Goal: Information Seeking & Learning: Learn about a topic

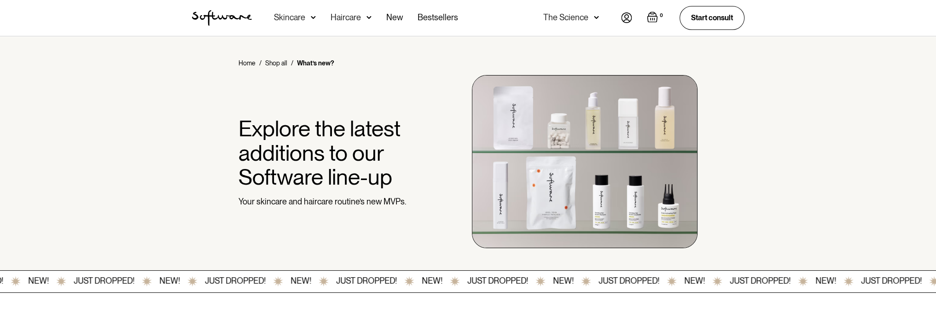
click at [480, 135] on img at bounding box center [585, 161] width 226 height 173
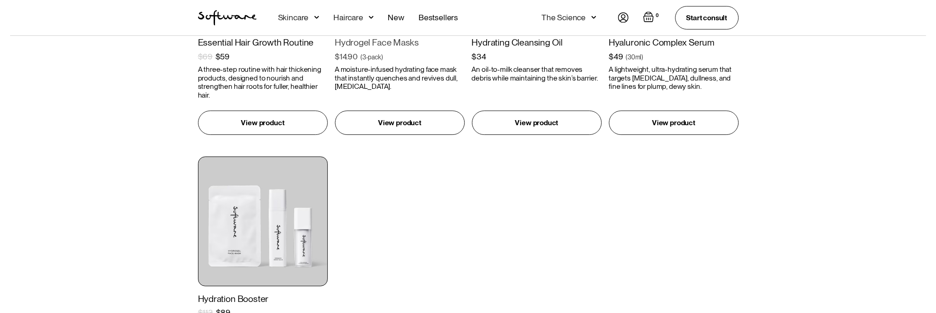
scroll to position [691, 0]
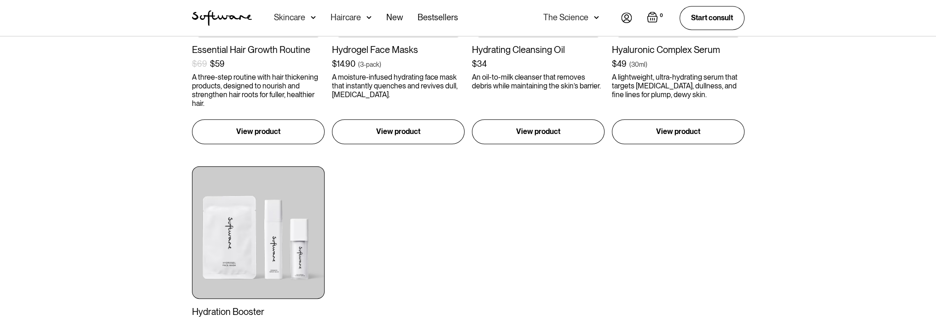
click at [298, 20] on div "Skincare" at bounding box center [289, 17] width 31 height 9
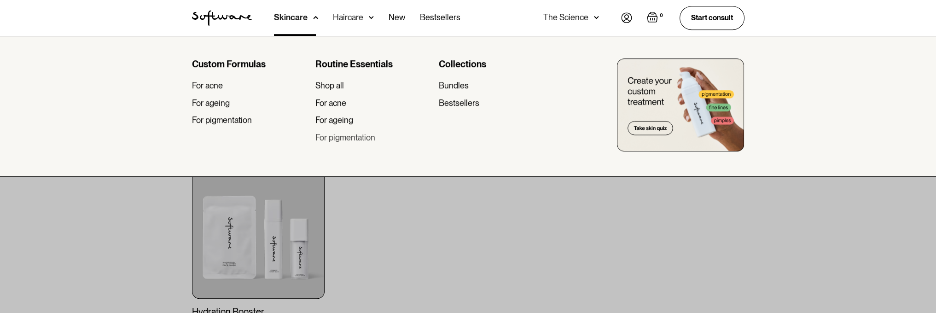
click at [357, 136] on div "For pigmentation" at bounding box center [346, 138] width 60 height 10
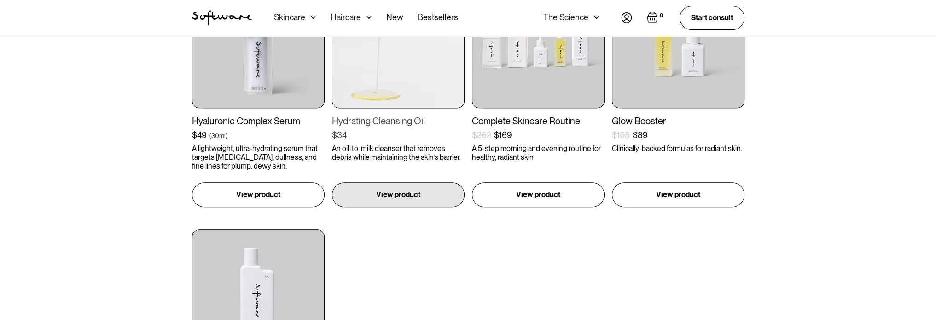
scroll to position [461, 0]
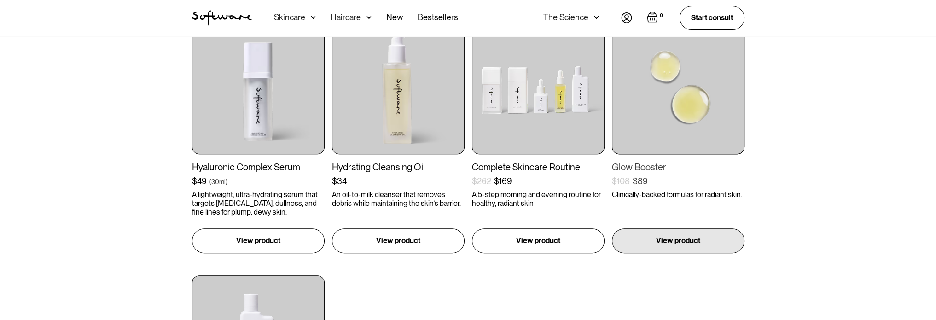
click at [691, 115] on img at bounding box center [678, 88] width 133 height 133
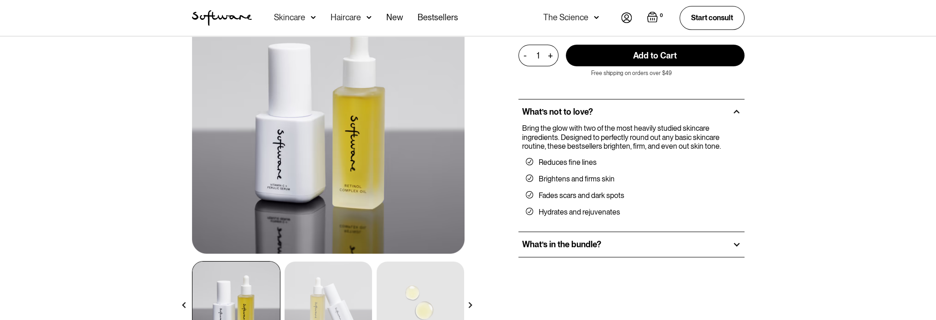
scroll to position [92, 0]
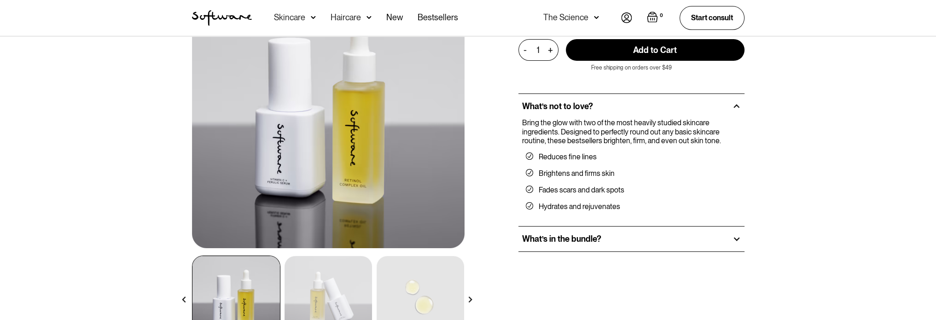
click at [588, 238] on h2 "What’s in the bundle?" at bounding box center [561, 239] width 79 height 10
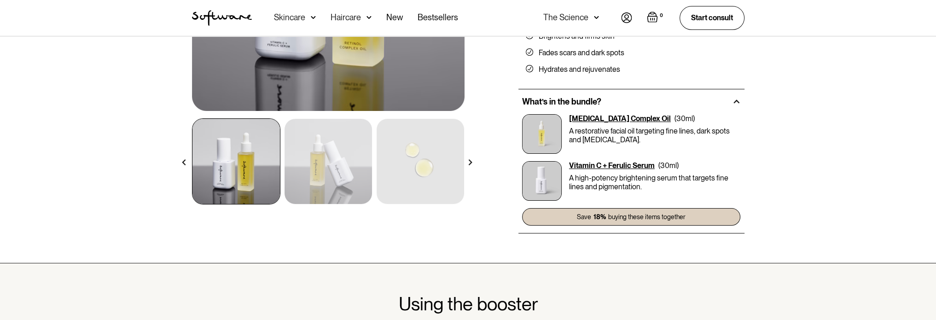
scroll to position [230, 0]
click at [609, 163] on div "Vitamin C + Ferulic Serum" at bounding box center [612, 164] width 86 height 9
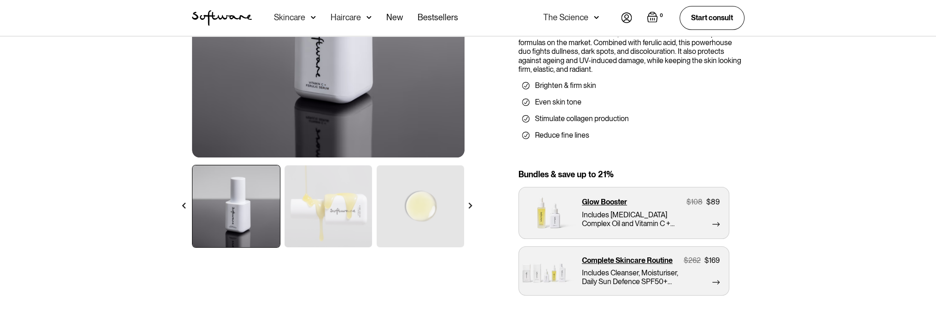
scroll to position [184, 0]
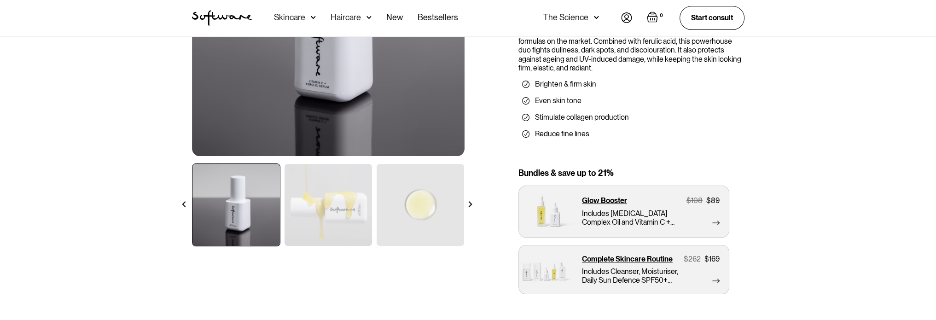
click at [466, 204] on div at bounding box center [470, 204] width 16 height 16
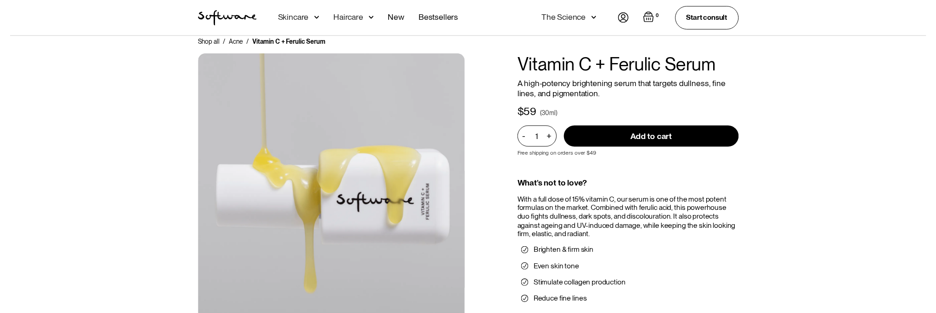
scroll to position [0, 0]
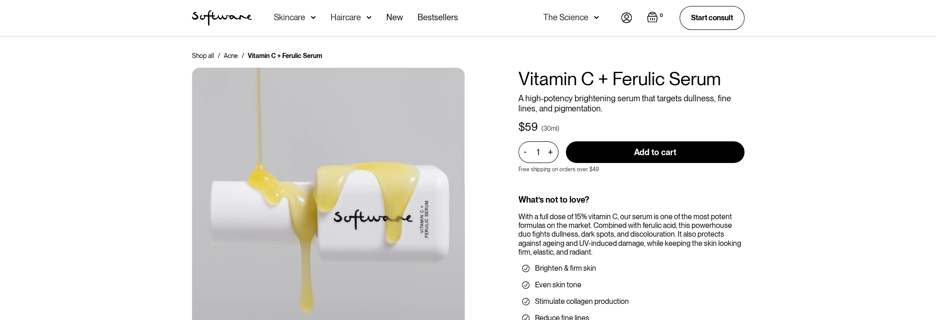
click at [580, 14] on div "The Science" at bounding box center [566, 17] width 45 height 9
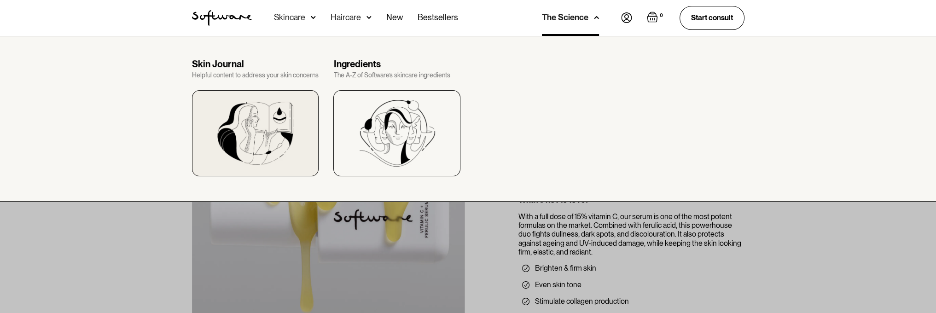
click at [275, 145] on img at bounding box center [255, 133] width 76 height 63
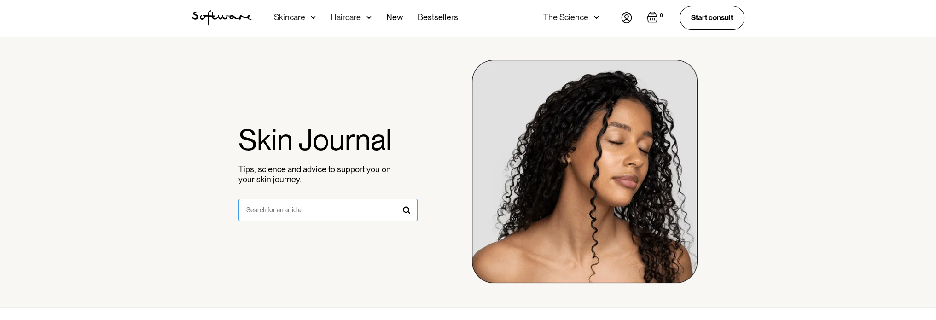
click at [281, 208] on input "search form" at bounding box center [328, 210] width 179 height 22
type input "melasma\"
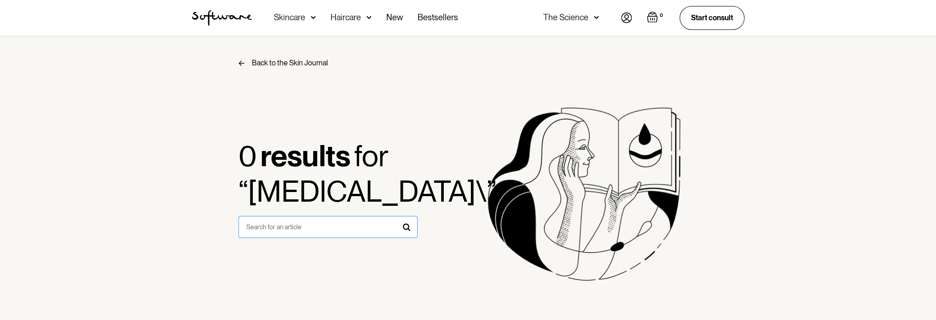
click at [240, 223] on input "search form" at bounding box center [328, 227] width 179 height 22
type input "[MEDICAL_DATA]"
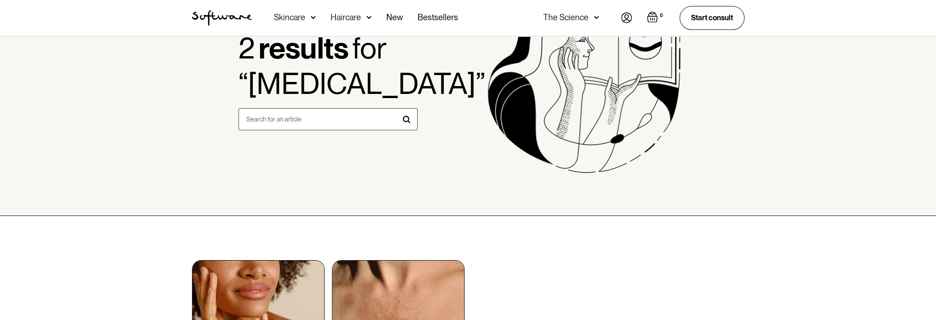
scroll to position [230, 0]
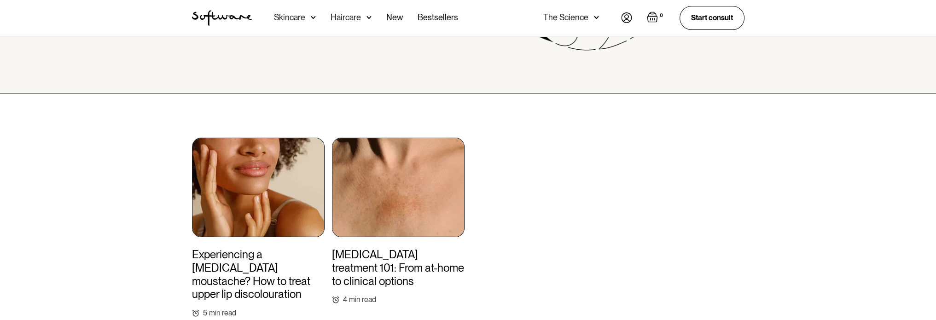
click at [372, 204] on img at bounding box center [398, 187] width 133 height 99
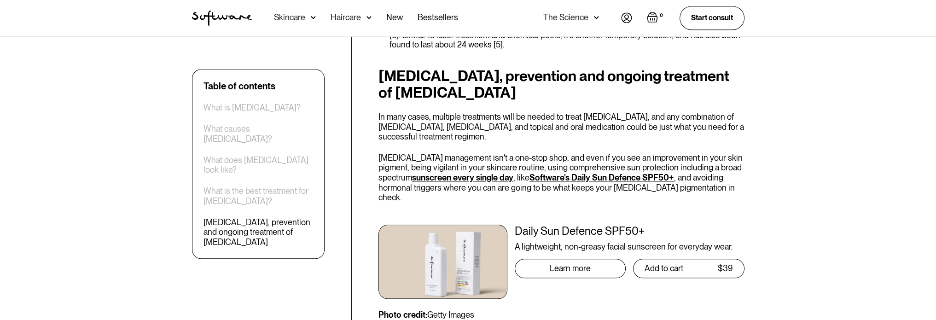
scroll to position [1428, 0]
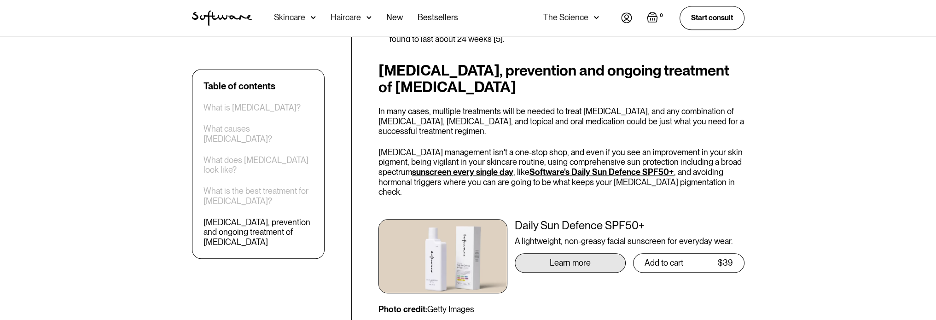
click at [572, 258] on div "Learn more" at bounding box center [570, 262] width 41 height 9
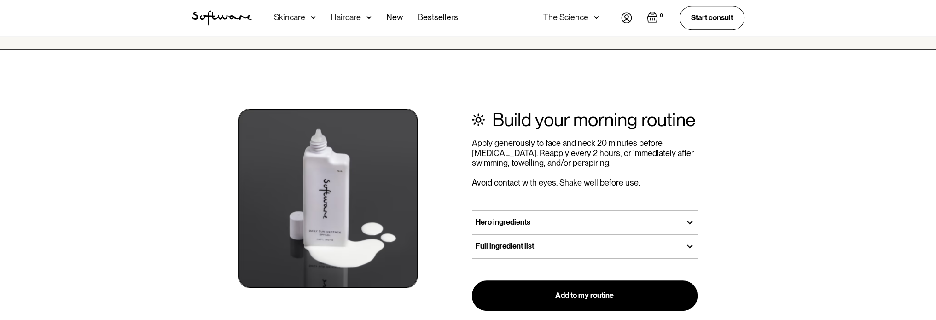
scroll to position [1013, 0]
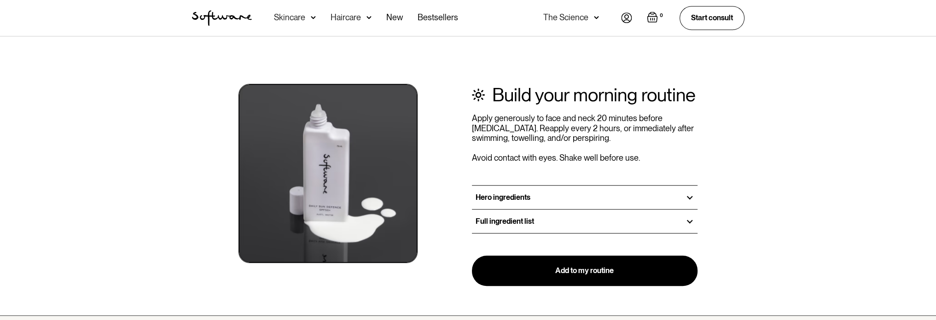
click at [690, 194] on div at bounding box center [690, 197] width 8 height 8
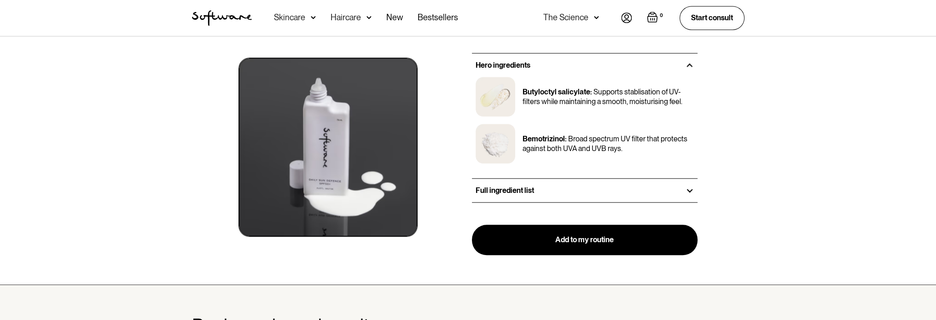
scroll to position [1152, 0]
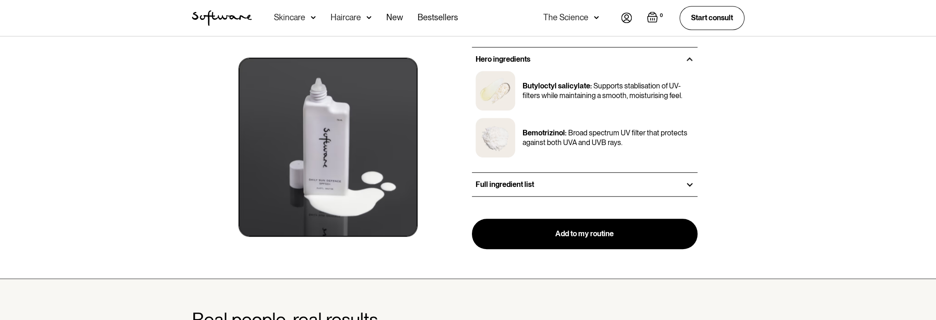
click at [688, 185] on div at bounding box center [690, 185] width 8 height 8
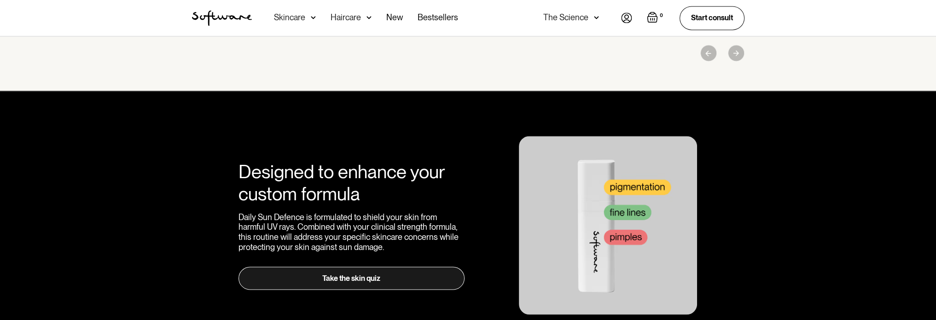
scroll to position [1796, 0]
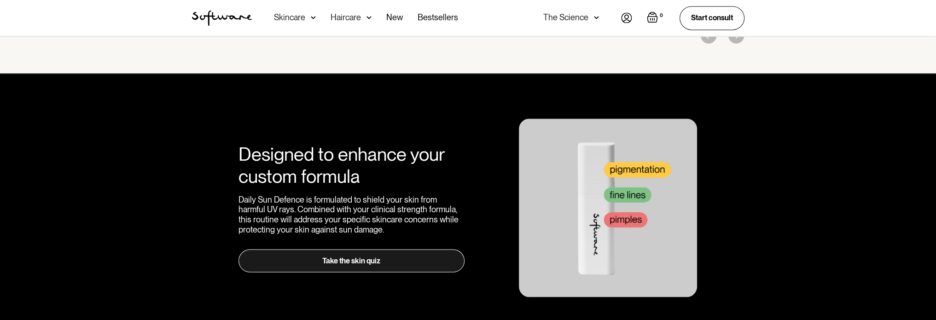
click at [367, 249] on link "Take the skin quiz" at bounding box center [352, 260] width 226 height 23
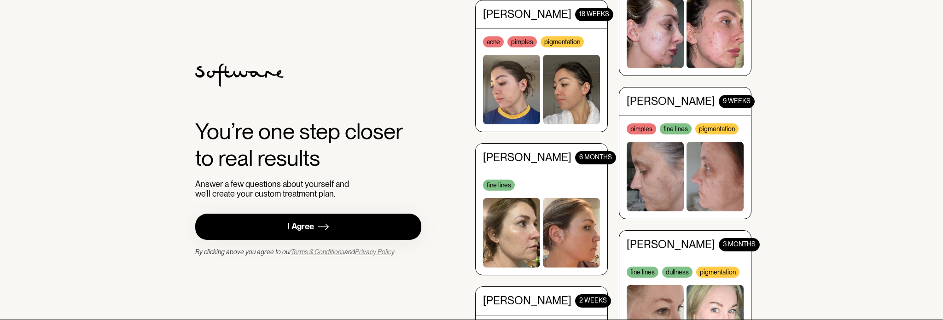
click at [322, 228] on img at bounding box center [323, 227] width 11 height 12
